Goal: Task Accomplishment & Management: Use online tool/utility

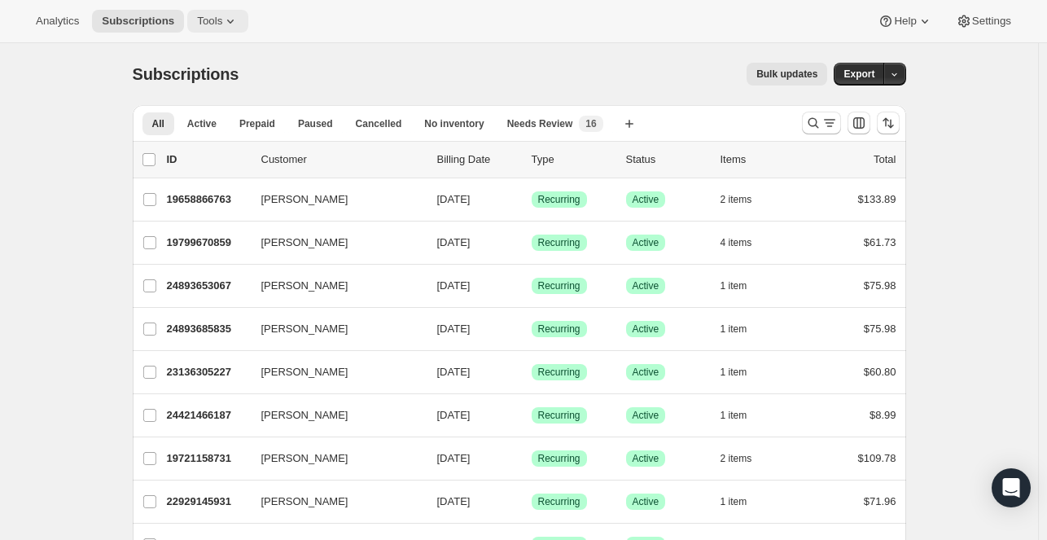
click at [213, 29] on button "Tools" at bounding box center [217, 21] width 61 height 23
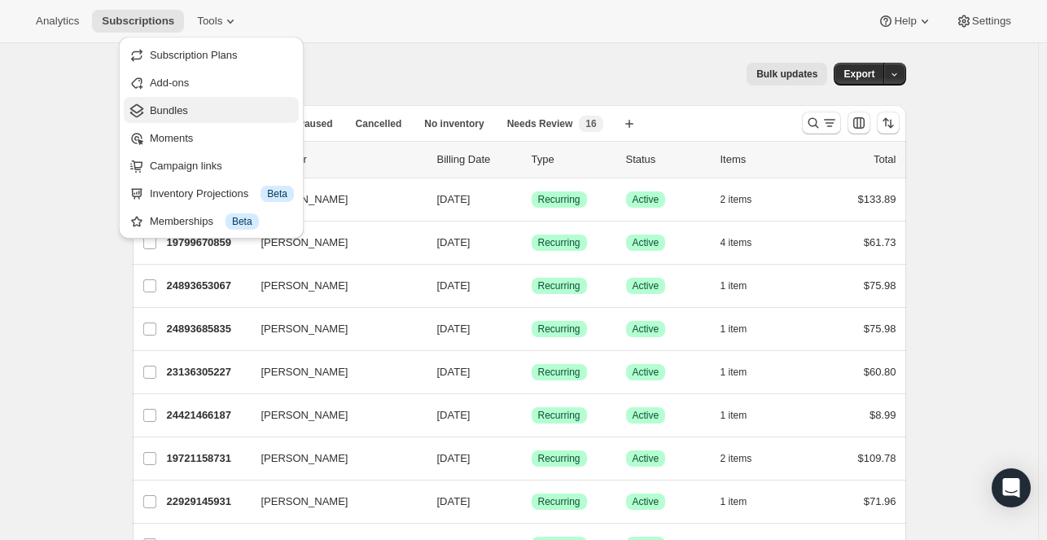
click at [206, 104] on span "Bundles" at bounding box center [222, 111] width 144 height 16
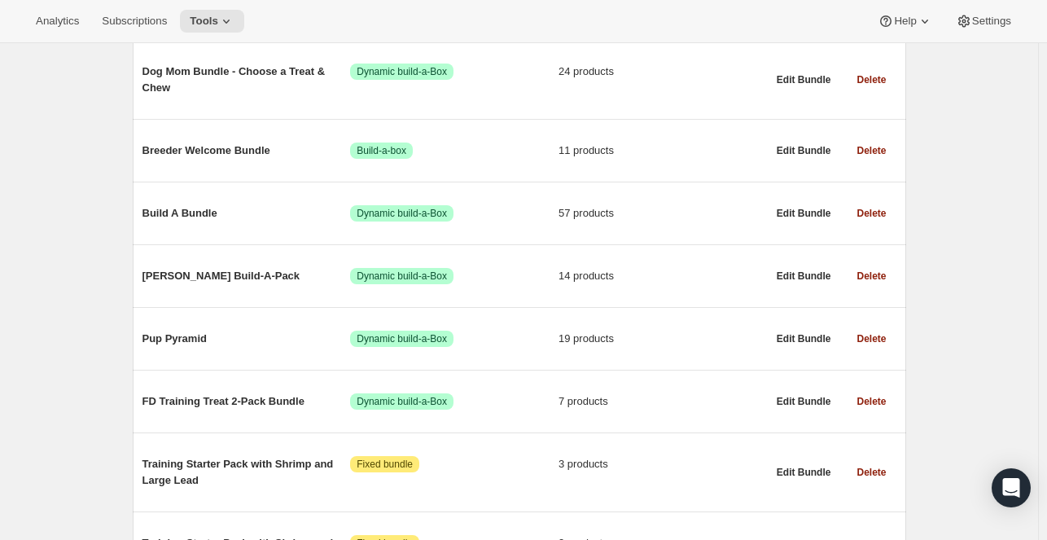
scroll to position [321, 0]
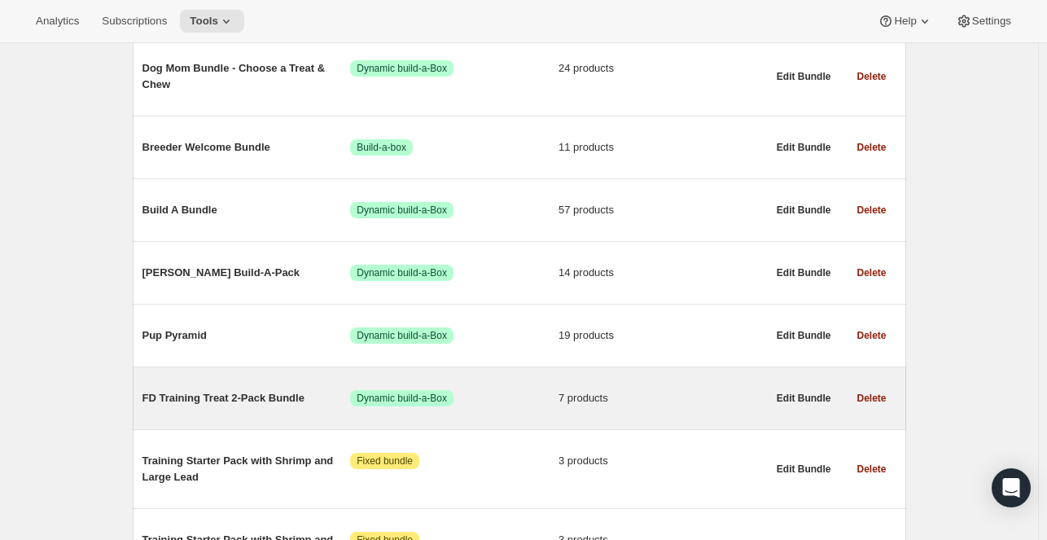
click at [261, 398] on span "FD Training Treat 2-Pack Bundle" at bounding box center [247, 398] width 208 height 16
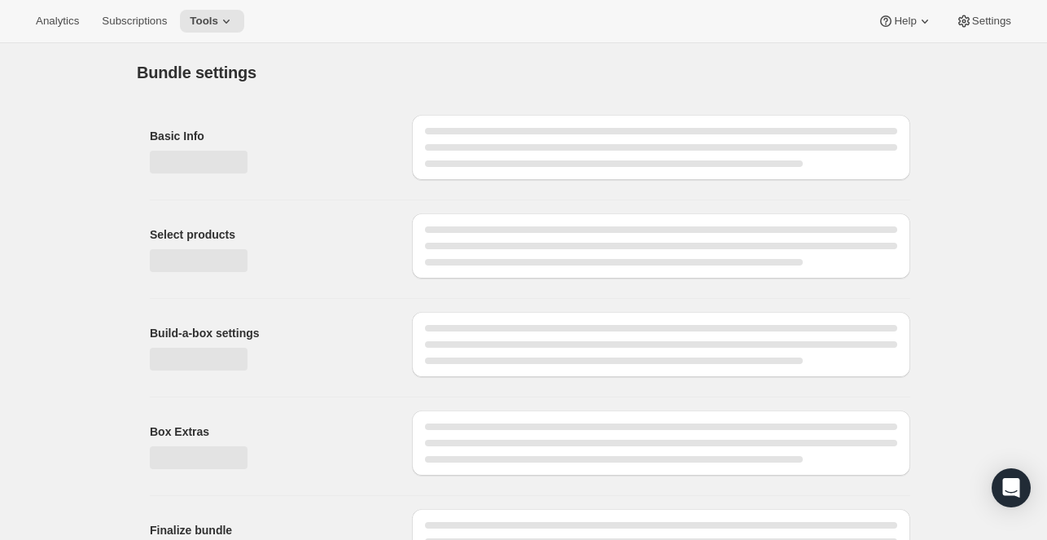
type input "FD Training Treat 2-Pack Bundle"
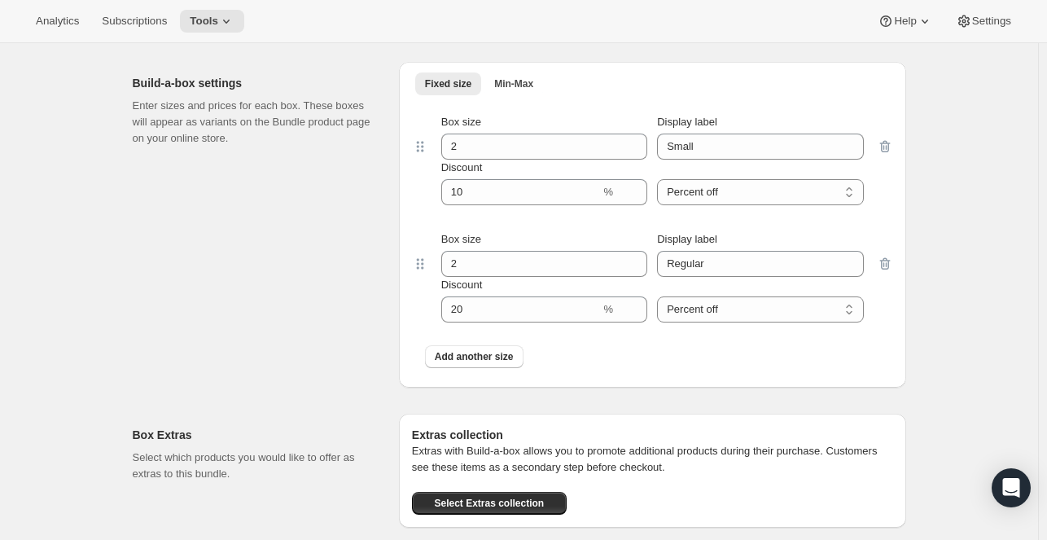
scroll to position [1218, 0]
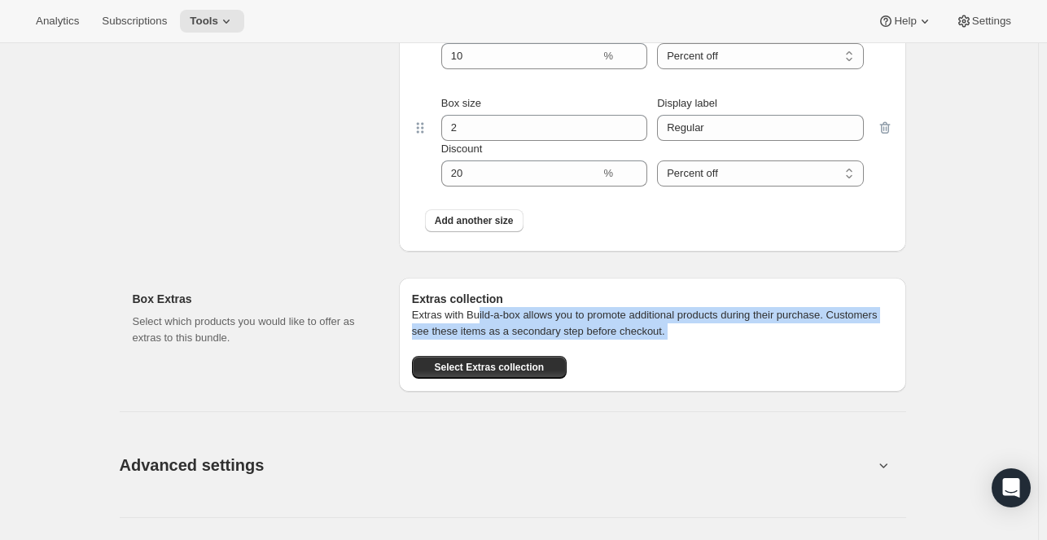
drag, startPoint x: 338, startPoint y: 398, endPoint x: 479, endPoint y: 316, distance: 163.1
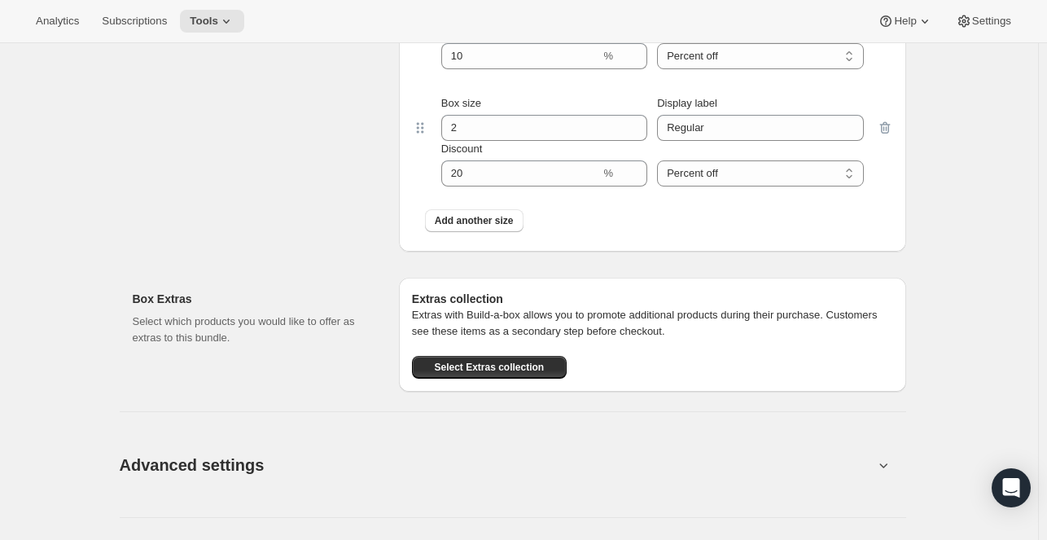
click at [371, 287] on div "Box Extras Select which products you would like to offer as extras to this bund…" at bounding box center [259, 335] width 253 height 114
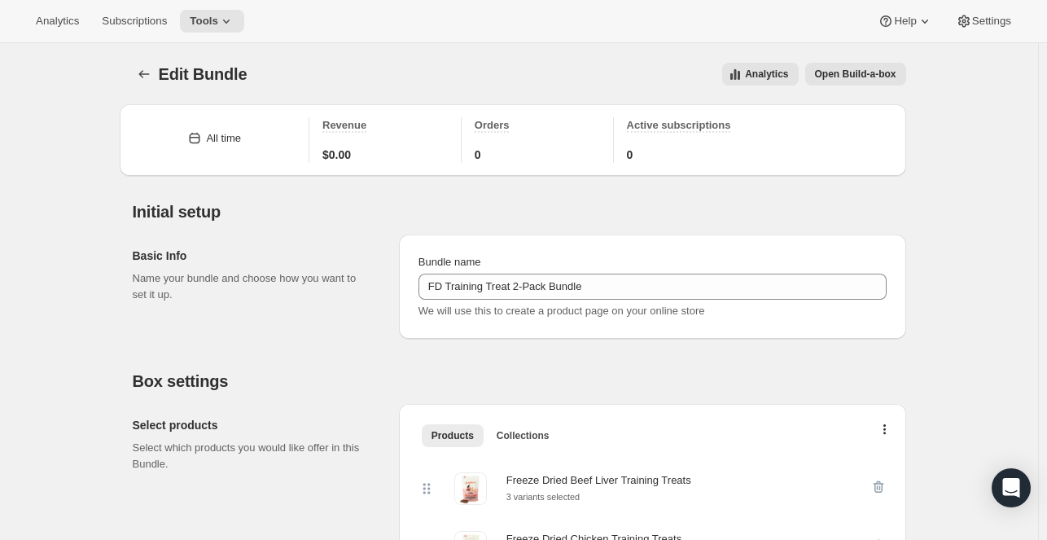
scroll to position [0, 0]
click at [851, 76] on span "Open Build-a-box" at bounding box center [855, 74] width 81 height 13
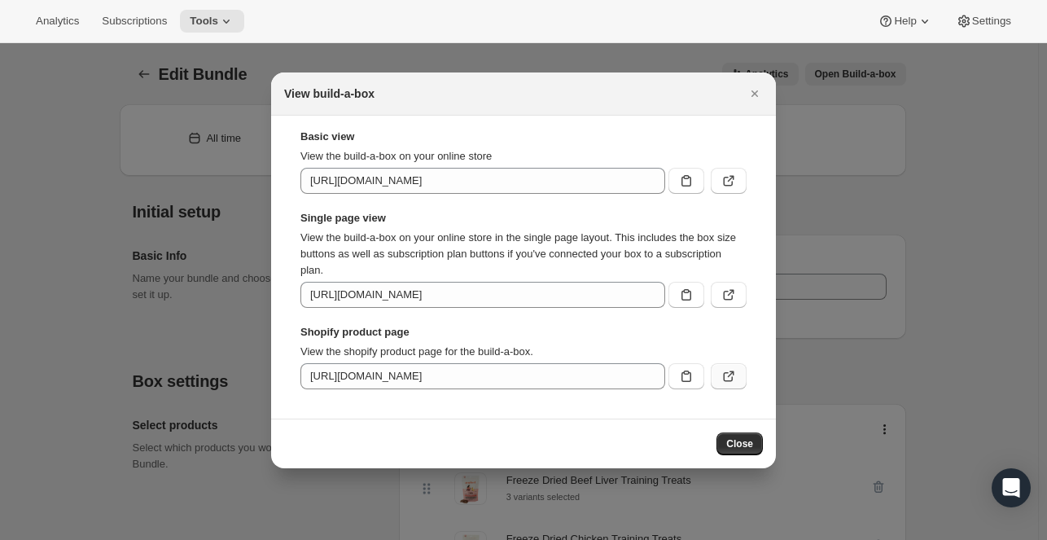
click at [726, 375] on icon ":rdl:" at bounding box center [729, 376] width 16 height 16
click at [762, 89] on icon "Close" at bounding box center [755, 94] width 16 height 16
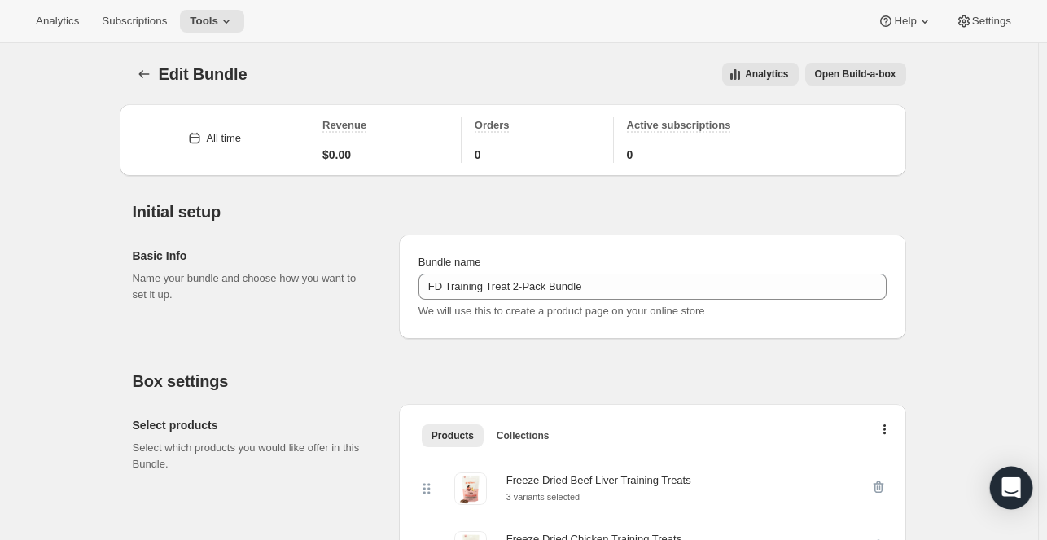
click at [1012, 489] on icon "Open Intercom Messenger" at bounding box center [1011, 487] width 19 height 21
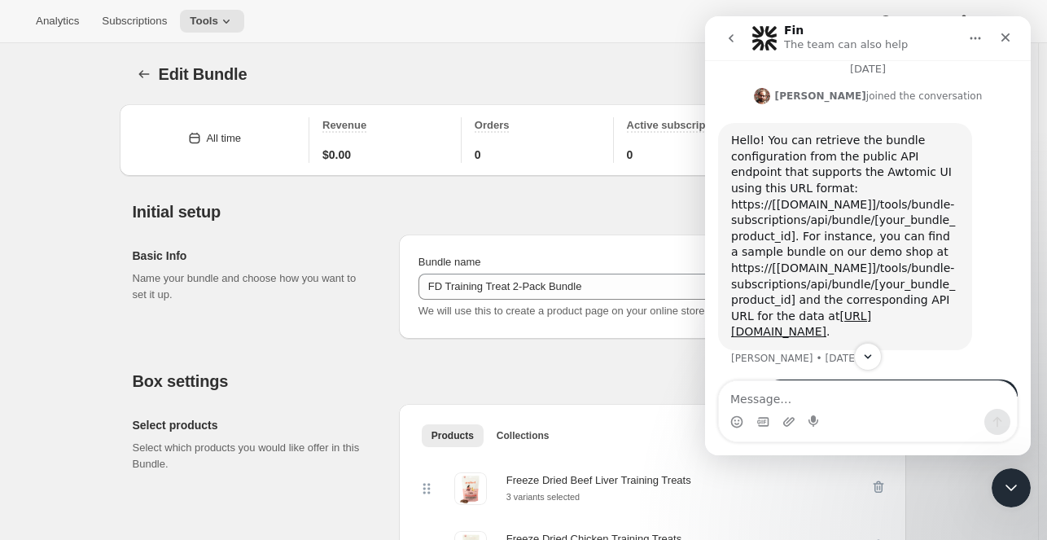
scroll to position [489, 0]
click at [855, 308] on link "[URL][DOMAIN_NAME]" at bounding box center [801, 322] width 140 height 29
click at [1009, 42] on icon "Close" at bounding box center [1005, 37] width 13 height 13
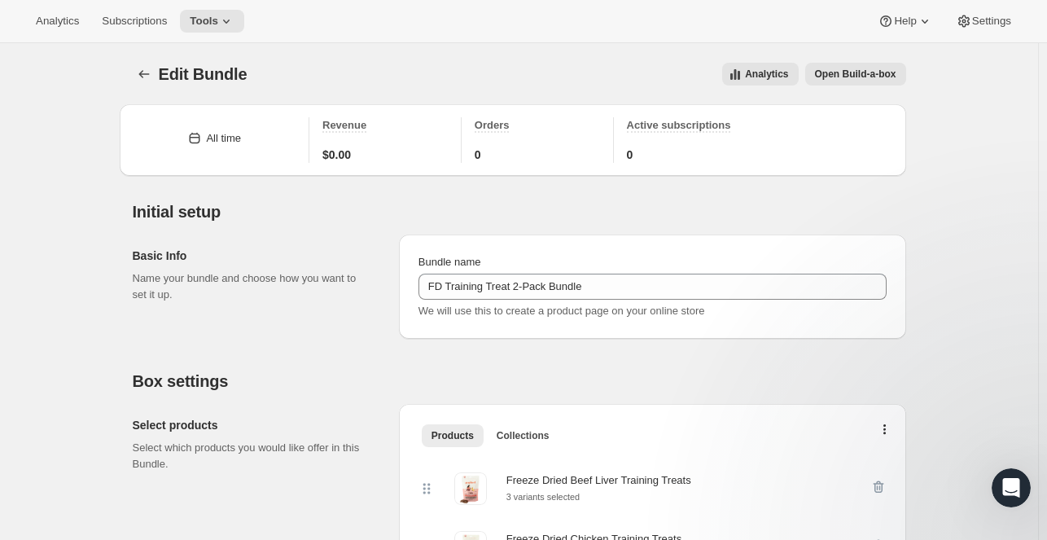
scroll to position [0, 0]
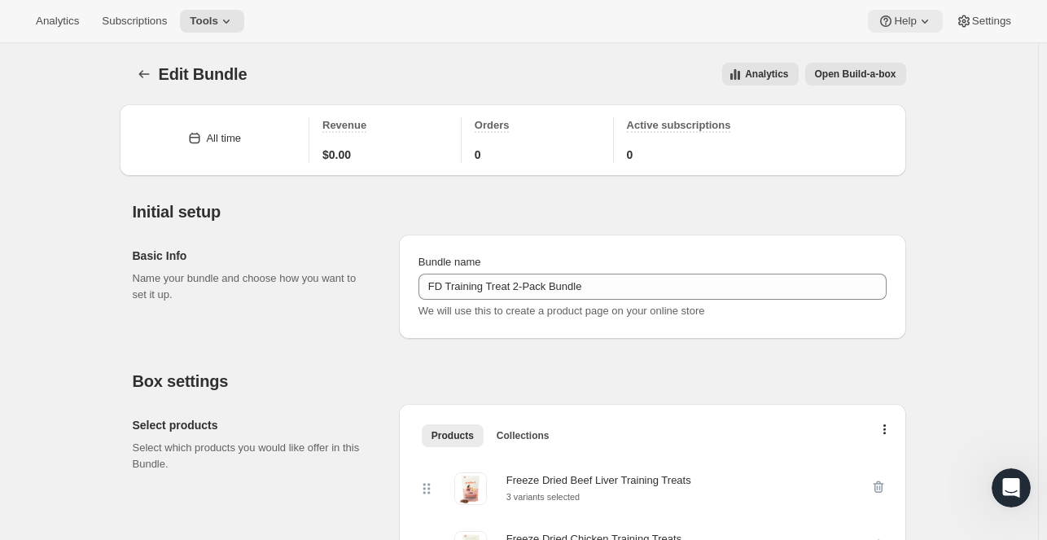
click at [925, 21] on icon at bounding box center [925, 21] width 16 height 16
click at [909, 89] on span "Help Center" at bounding box center [906, 83] width 56 height 12
